Goal: Information Seeking & Learning: Learn about a topic

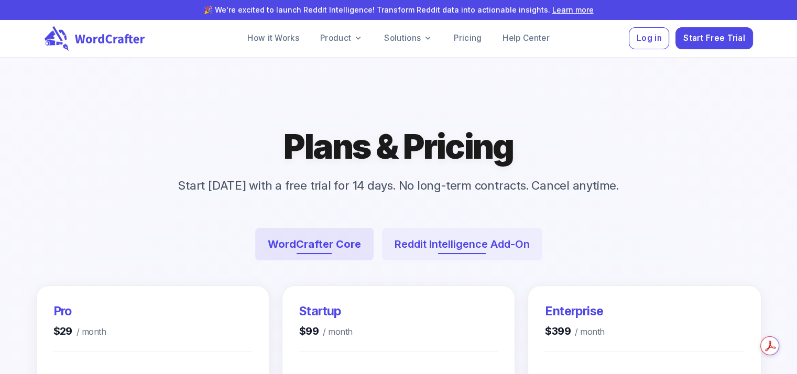
click at [402, 248] on button "Reddit Intelligence Add-On" at bounding box center [462, 244] width 160 height 32
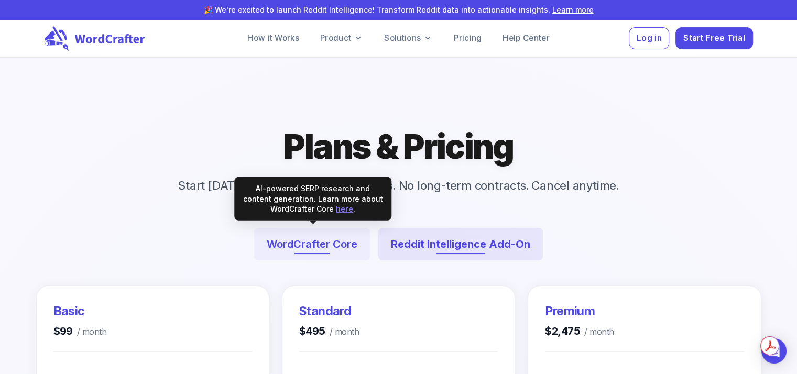
click at [322, 247] on button "WordCrafter Core" at bounding box center [312, 244] width 116 height 32
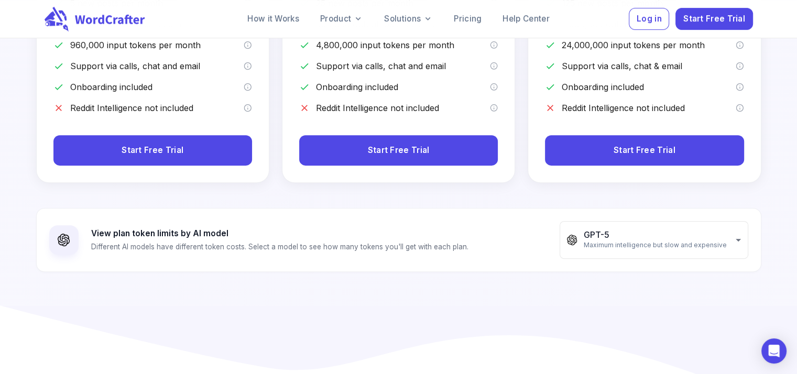
scroll to position [328, 0]
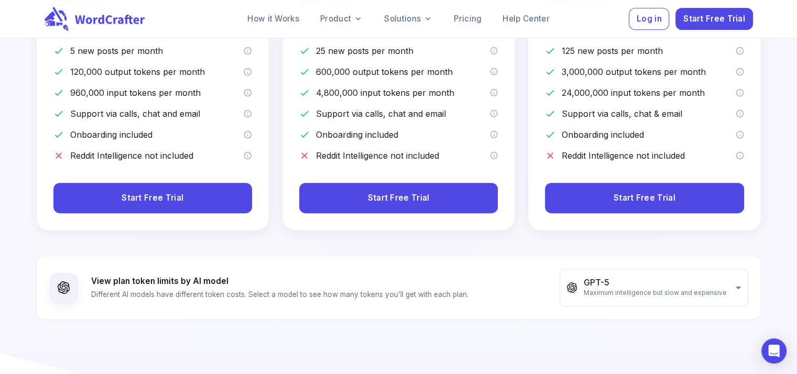
click at [793, 76] on div at bounding box center [398, 98] width 1593 height 1476
click at [793, 74] on div at bounding box center [398, 98] width 1593 height 1476
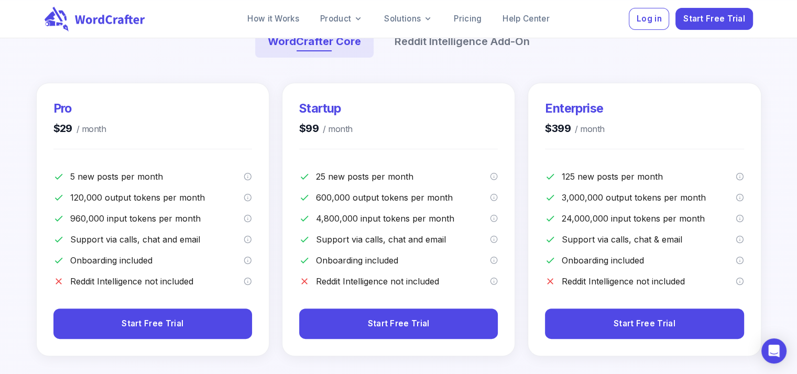
scroll to position [180, 0]
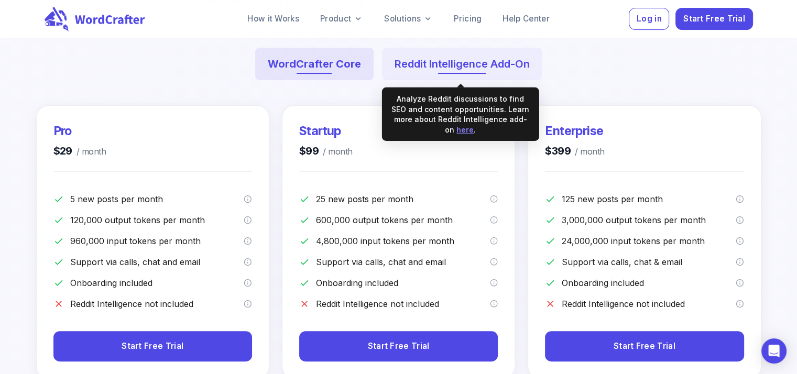
click at [422, 63] on button "Reddit Intelligence Add-On" at bounding box center [462, 64] width 160 height 32
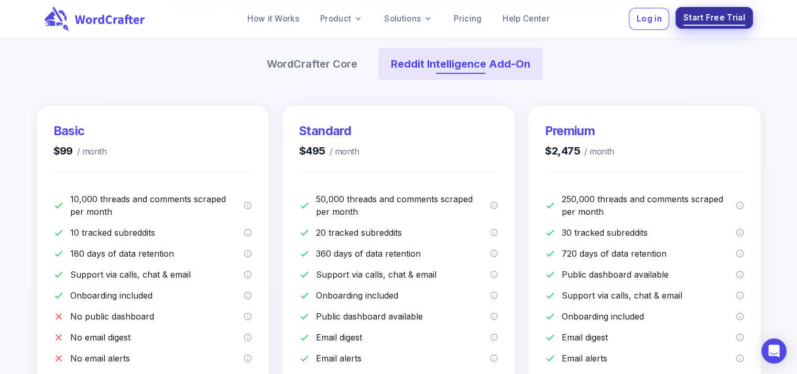
click at [693, 20] on span "Start Free Trial" at bounding box center [714, 18] width 62 height 14
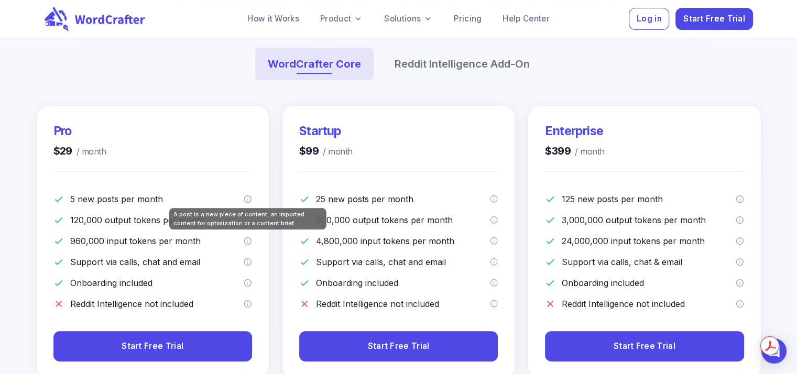
scroll to position [180, 0]
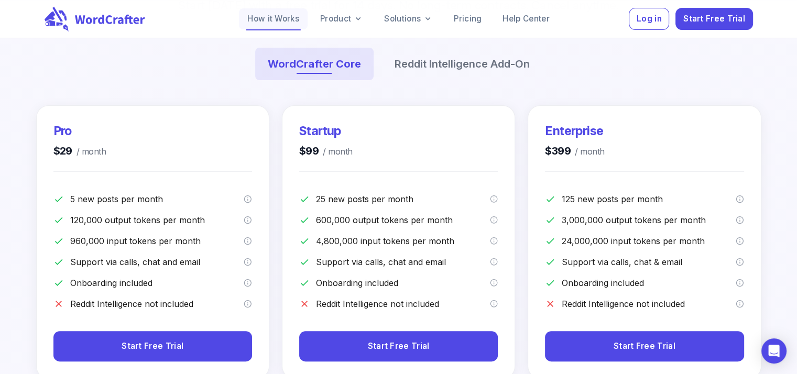
click at [271, 18] on link "How it Works" at bounding box center [273, 18] width 69 height 21
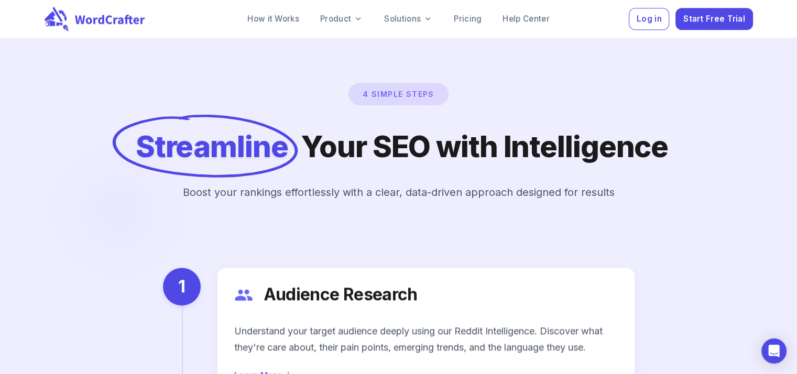
scroll to position [1234, 0]
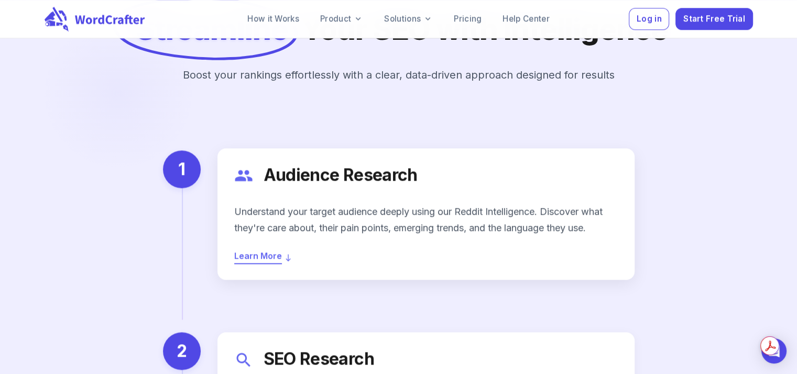
click at [251, 248] on span "Learn More" at bounding box center [258, 255] width 48 height 15
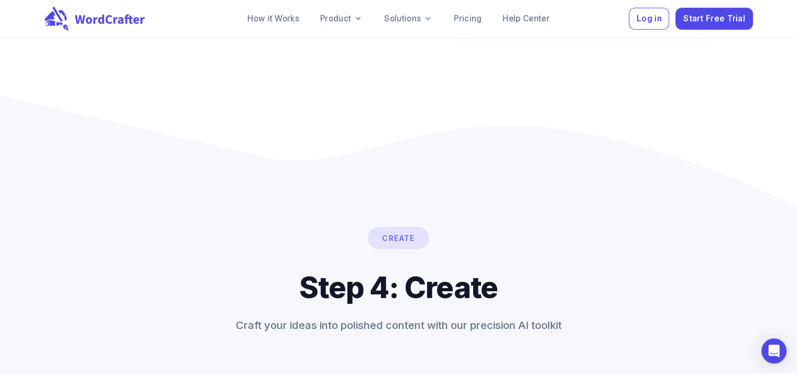
scroll to position [6747, 0]
